Goal: Navigation & Orientation: Find specific page/section

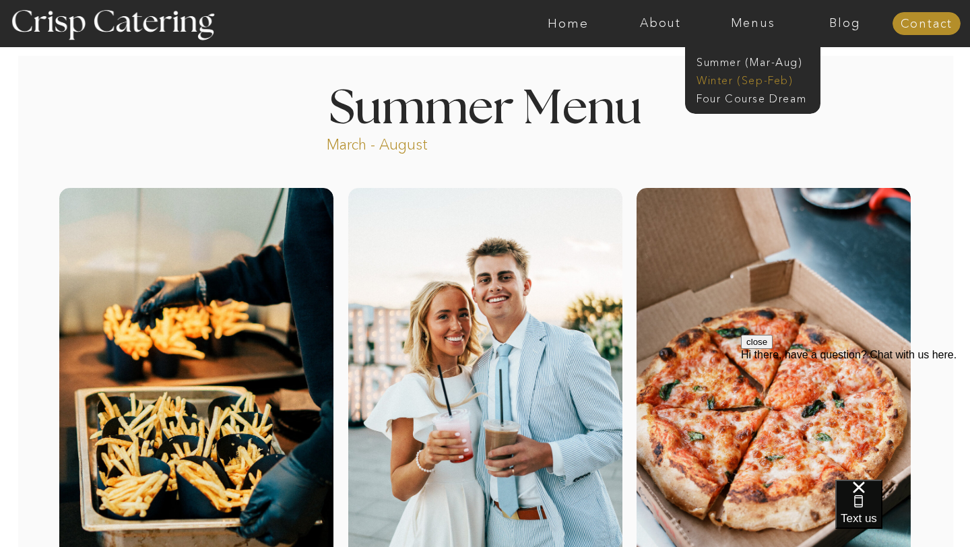
click at [717, 75] on nav "Winter (Sep-Feb)" at bounding box center [752, 79] width 111 height 13
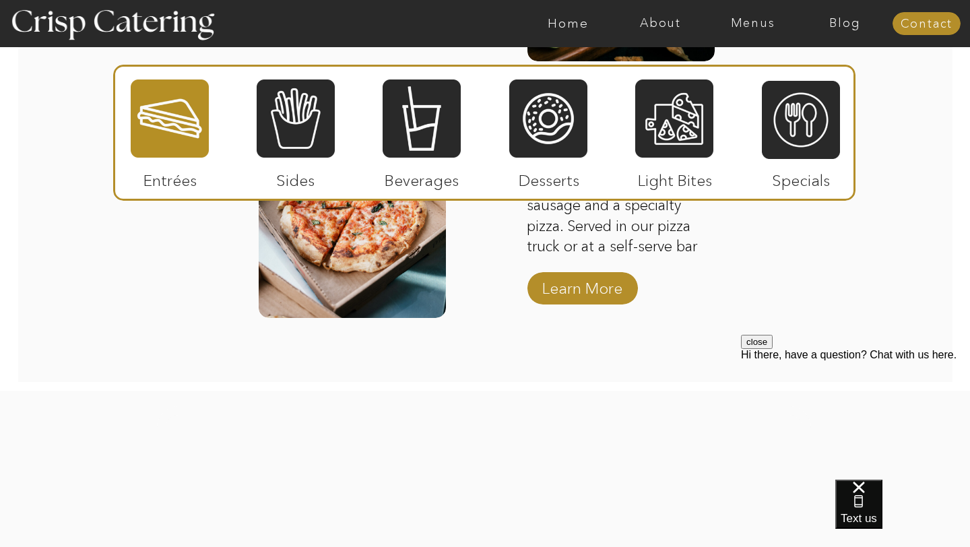
scroll to position [2299, 0]
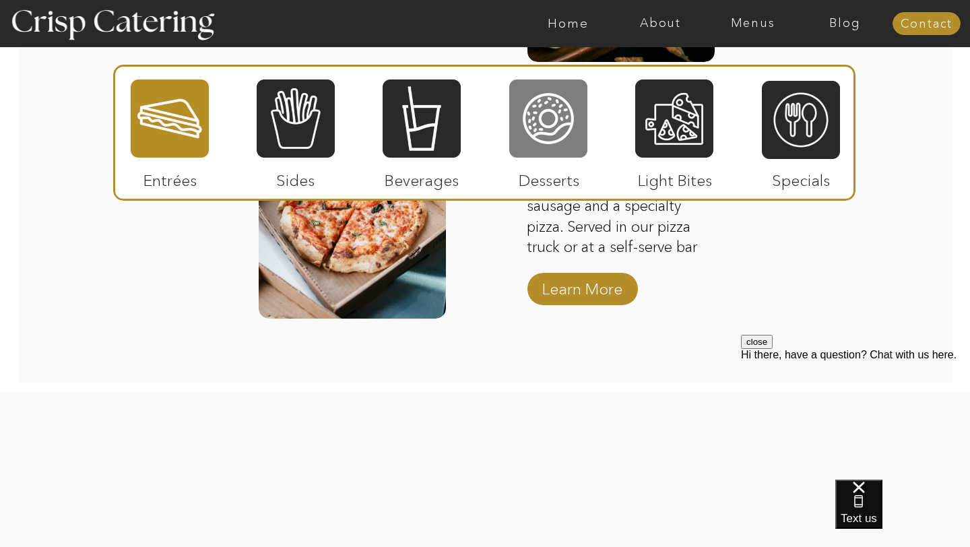
click at [568, 150] on div at bounding box center [548, 118] width 78 height 81
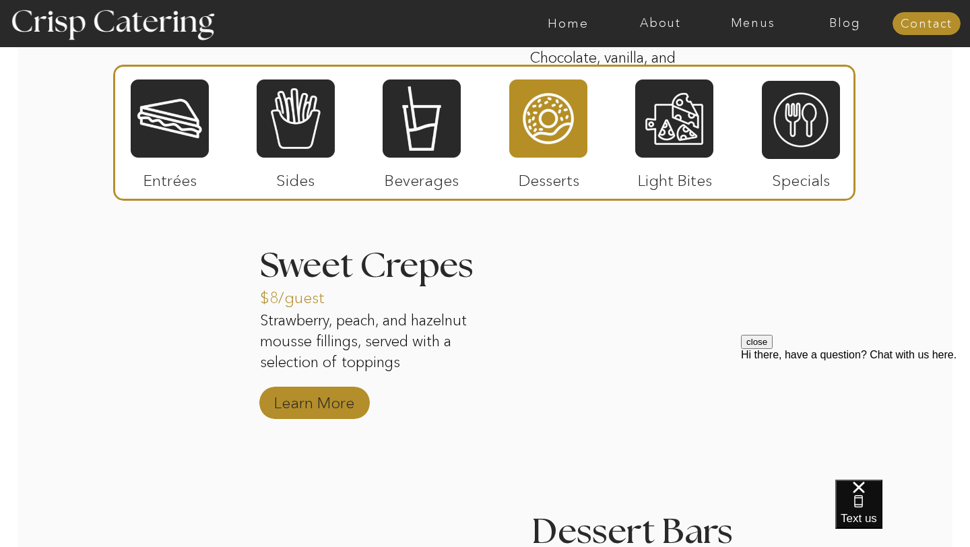
scroll to position [1929, 0]
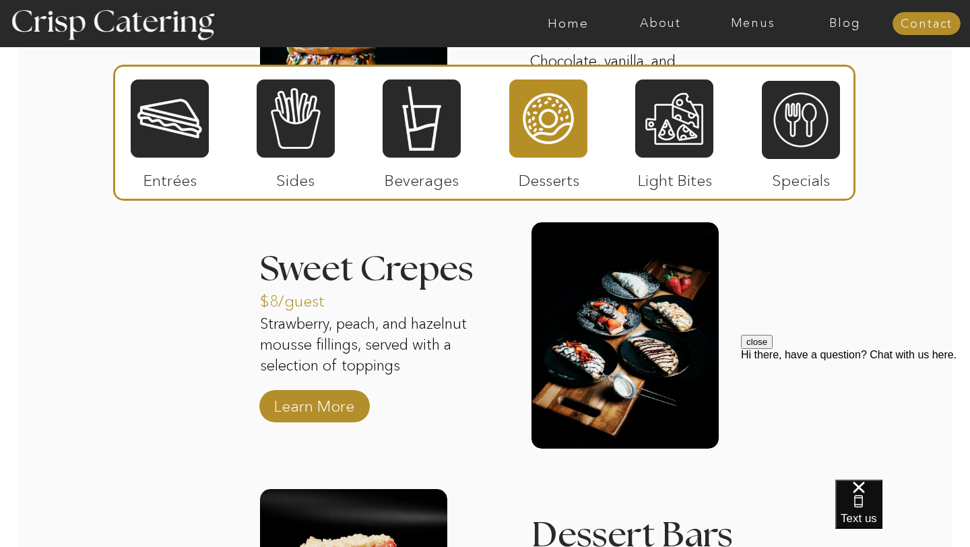
click at [773, 349] on button "close" at bounding box center [757, 342] width 32 height 14
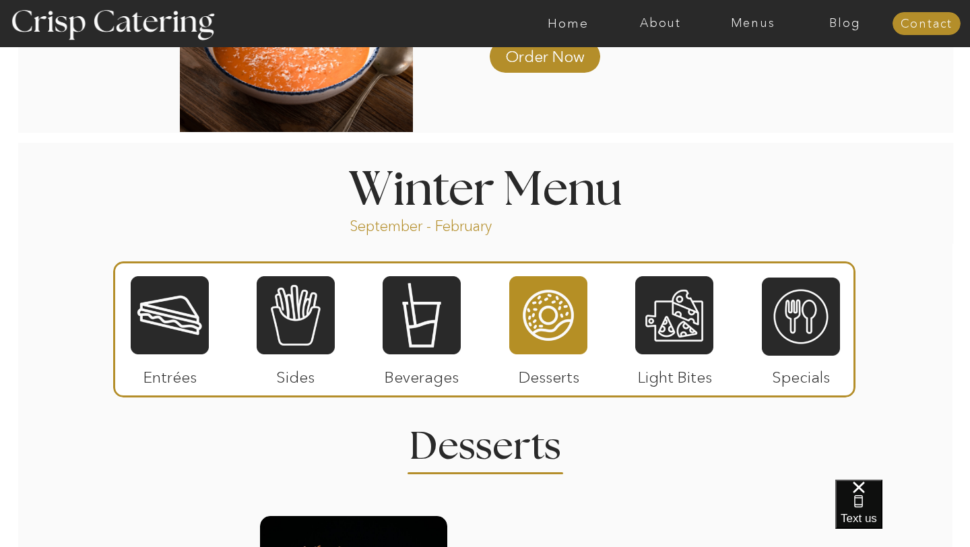
scroll to position [1366, 0]
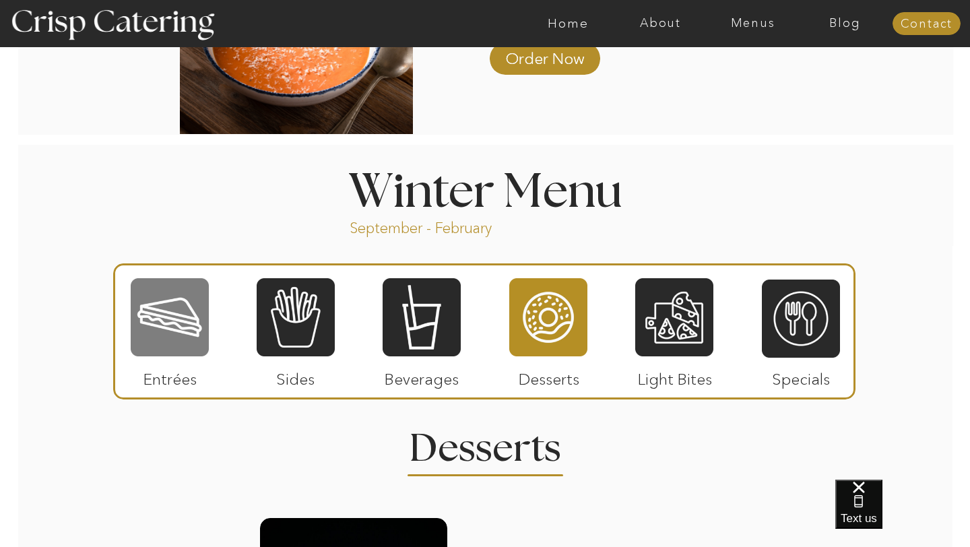
click at [188, 327] on div at bounding box center [170, 317] width 78 height 81
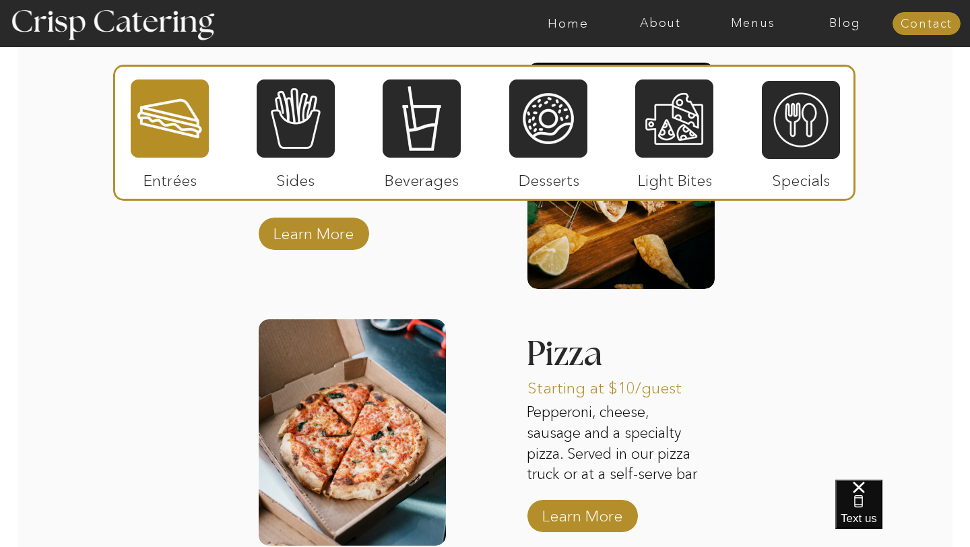
scroll to position [2071, 0]
